Goal: Task Accomplishment & Management: Manage account settings

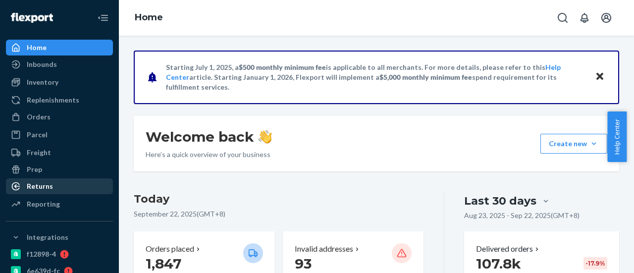
click at [23, 189] on div at bounding box center [19, 186] width 16 height 10
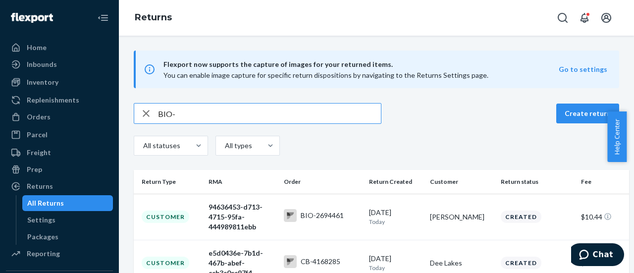
paste input "2687850"
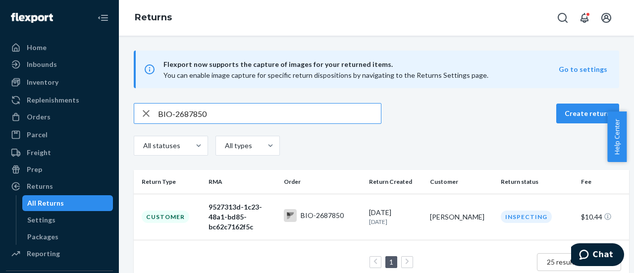
scroll to position [27, 0]
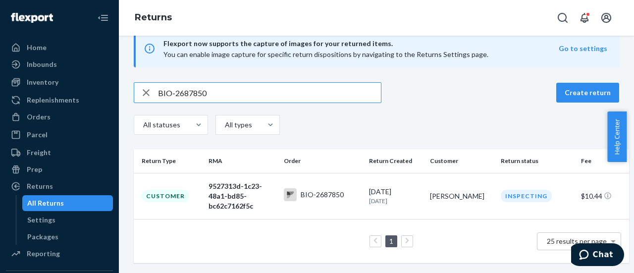
type input "BIO-2687850"
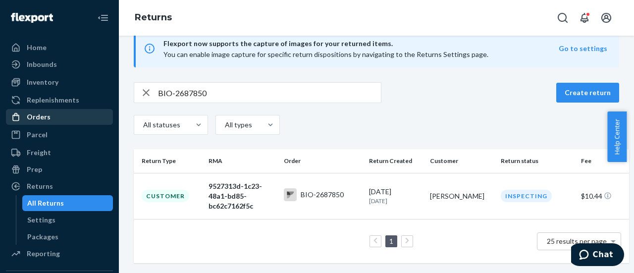
click at [45, 115] on div "Orders" at bounding box center [39, 117] width 24 height 10
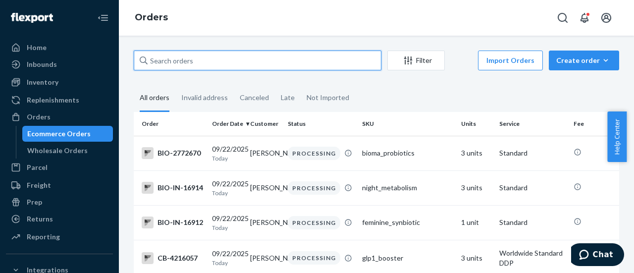
click at [221, 59] on input "text" at bounding box center [258, 61] width 248 height 20
paste input "2759097"
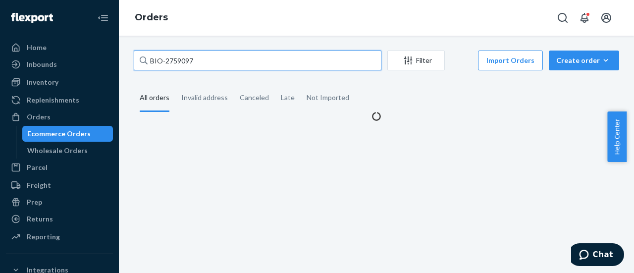
type input "BIO-2759097"
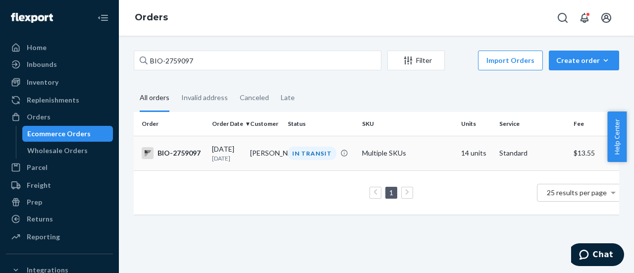
click at [208, 155] on td "09/21/2025 1 day ago" at bounding box center [227, 153] width 38 height 35
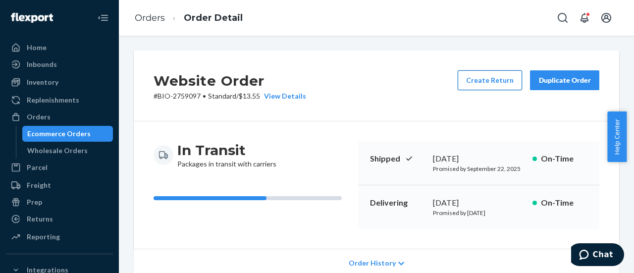
click at [493, 80] on button "Create Return" at bounding box center [490, 80] width 64 height 20
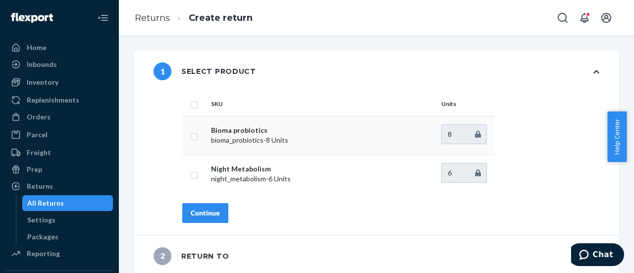
click at [191, 138] on input "checkbox" at bounding box center [194, 135] width 8 height 10
checkbox input "true"
click at [193, 180] on td at bounding box center [194, 173] width 25 height 39
click at [197, 174] on input "checkbox" at bounding box center [194, 174] width 8 height 10
checkbox input "true"
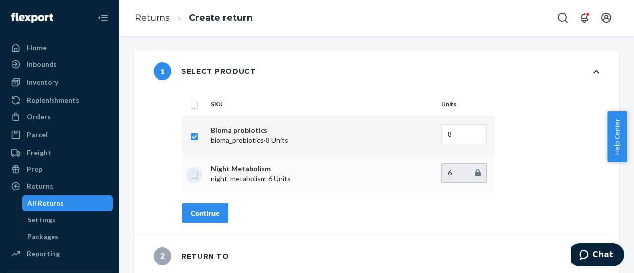
checkbox input "true"
click at [204, 208] on div "Continue" at bounding box center [205, 213] width 29 height 10
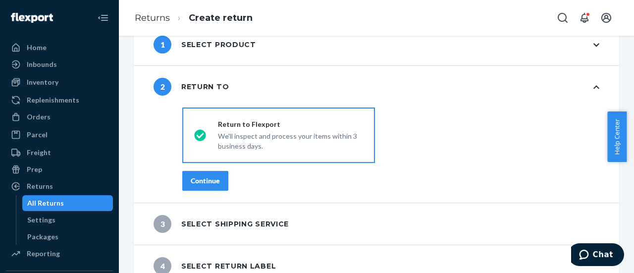
scroll to position [41, 0]
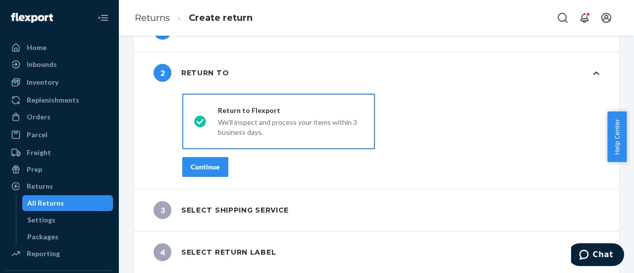
click at [213, 171] on div "Continue" at bounding box center [205, 167] width 29 height 10
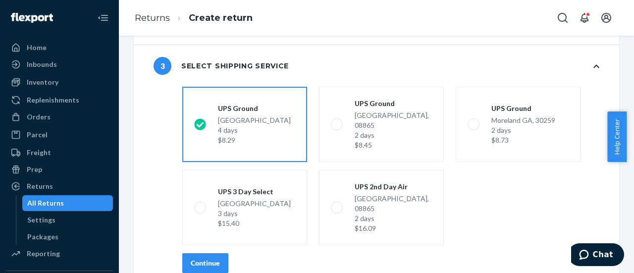
scroll to position [123, 0]
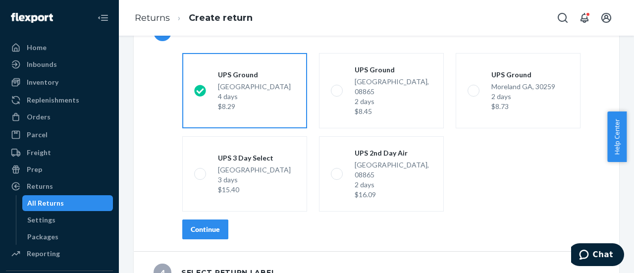
click at [196, 219] on button "Continue" at bounding box center [205, 229] width 46 height 20
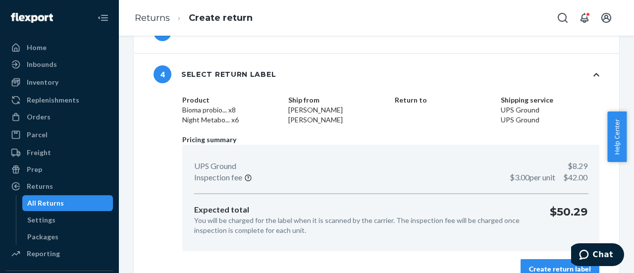
click at [520, 270] on button "Create return label" at bounding box center [559, 269] width 79 height 20
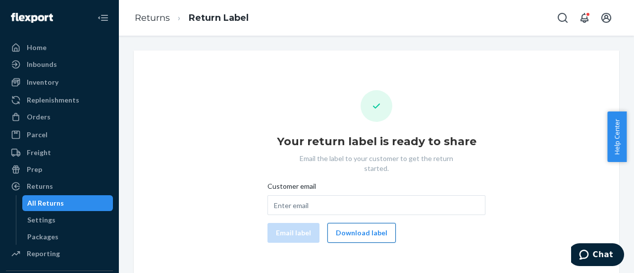
click at [343, 223] on button "Download label" at bounding box center [361, 233] width 68 height 20
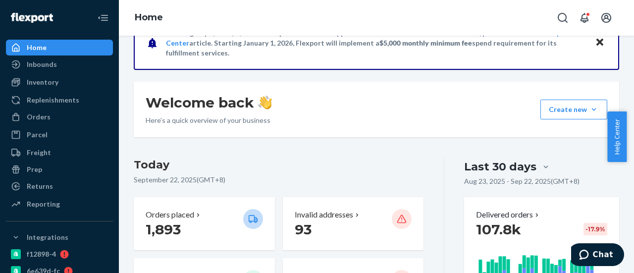
scroll to position [50, 0]
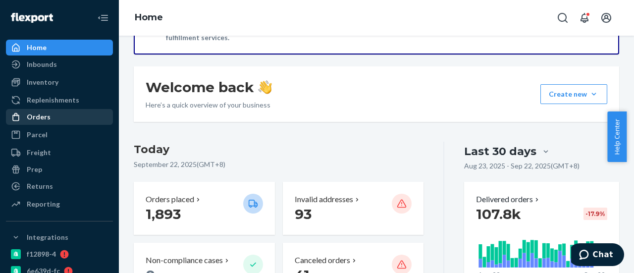
click at [66, 116] on div "Orders" at bounding box center [59, 117] width 105 height 14
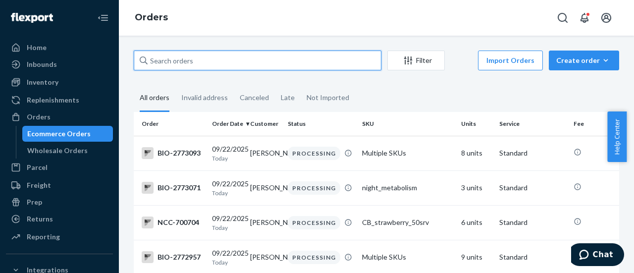
click at [213, 70] on input "text" at bounding box center [258, 61] width 248 height 20
click at [214, 70] on input "text" at bounding box center [258, 61] width 248 height 20
paste input "2759525"
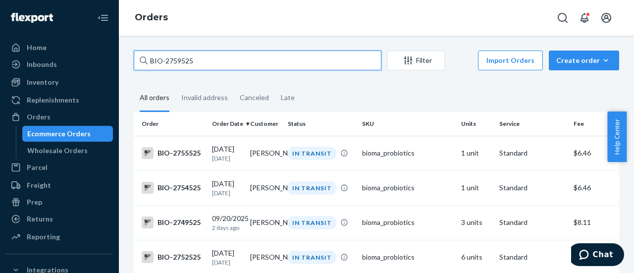
click at [180, 57] on input "BIO-2759525" at bounding box center [258, 61] width 248 height 20
paste input "33"
drag, startPoint x: 165, startPoint y: 60, endPoint x: 275, endPoint y: 65, distance: 109.6
click at [275, 65] on input "BIO-2759533" at bounding box center [258, 61] width 248 height 20
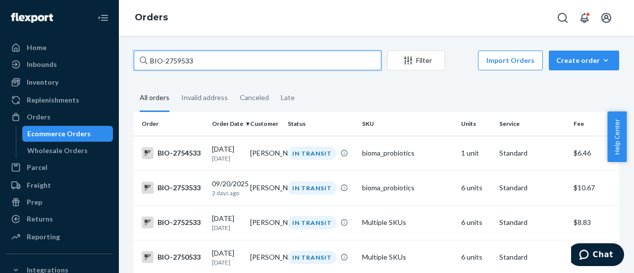
paste input "25"
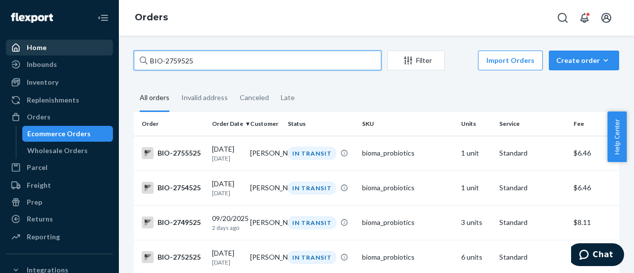
drag, startPoint x: 217, startPoint y: 58, endPoint x: 17, endPoint y: 51, distance: 200.2
click at [27, 55] on div "Home Inbounds Shipping Plans Problems Inventory Products Branded Packaging Repl…" at bounding box center [317, 136] width 634 height 273
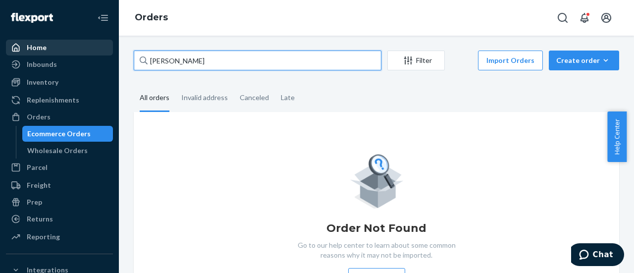
type input "[PERSON_NAME]"
